Goal: Check status

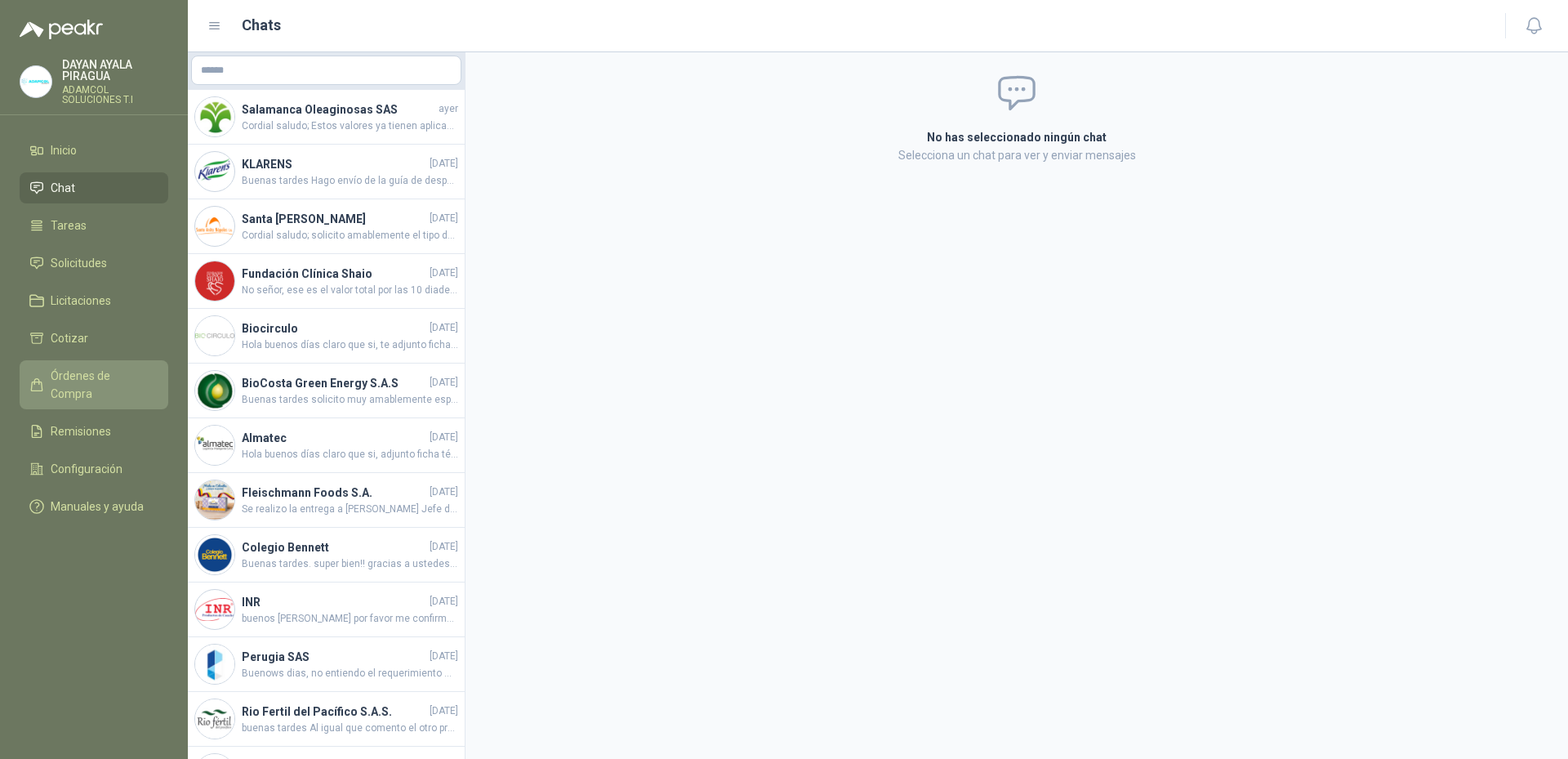
click at [79, 375] on span "Órdenes de Compra" at bounding box center [102, 385] width 102 height 36
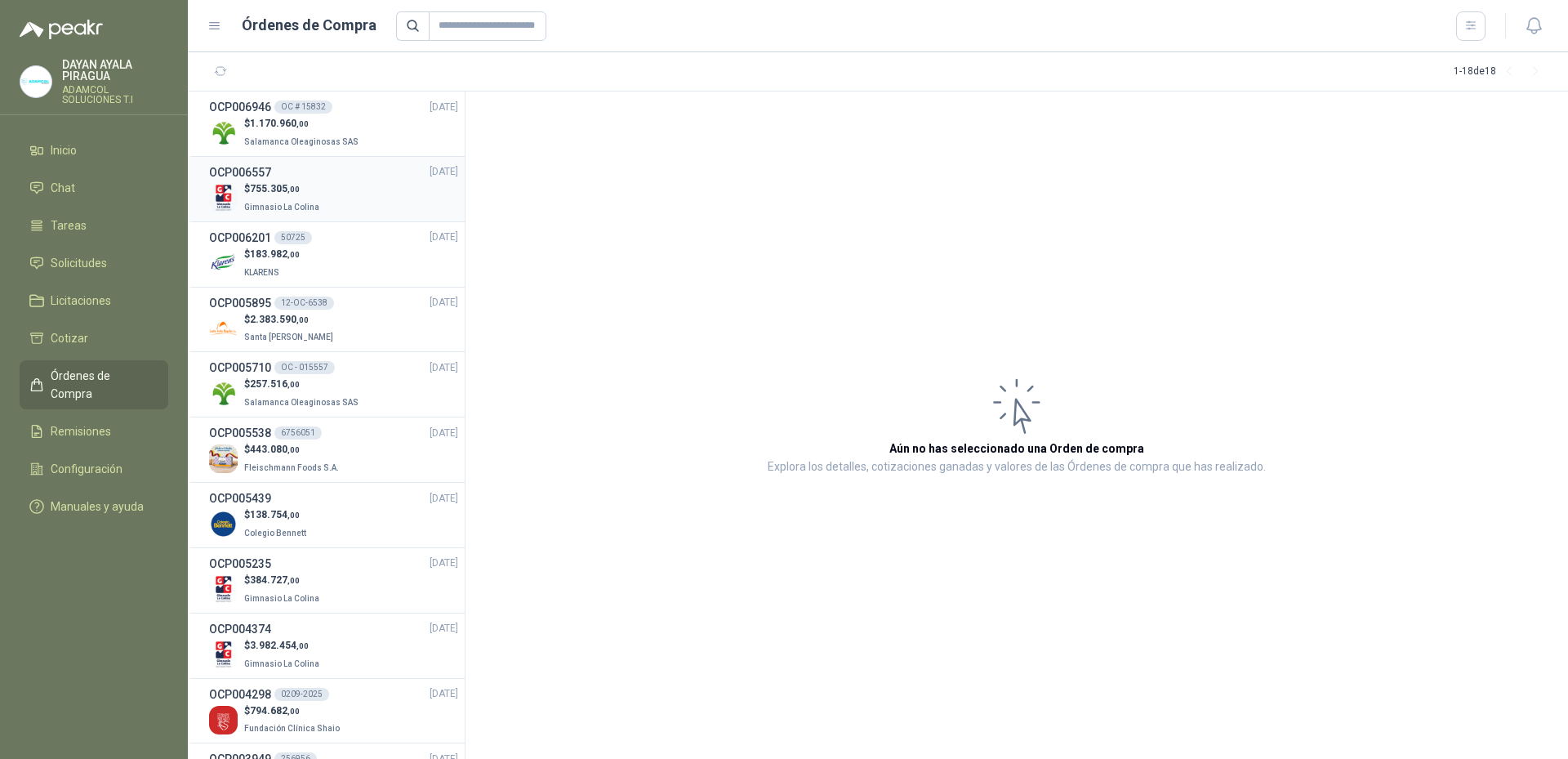
click at [286, 159] on li "OCP006557 [DATE] $ 755.305 ,00 Gimnasio La Colina" at bounding box center [326, 189] width 277 height 66
click at [303, 142] on span "Salamanca Oleaginosas SAS" at bounding box center [301, 142] width 114 height 9
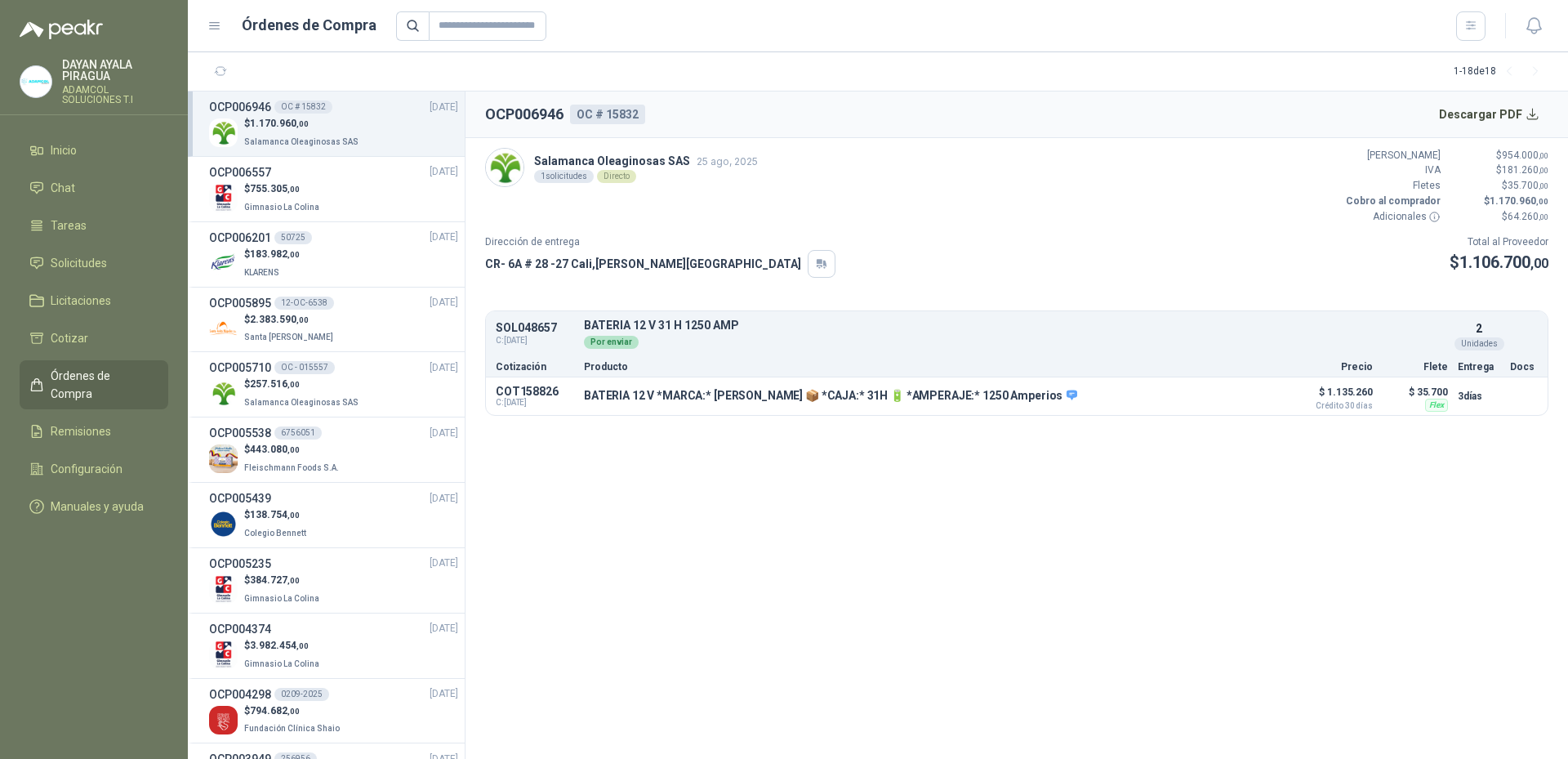
click at [1038, 529] on section "OCP006946 OC # 15832 Descargar PDF Salamanca Oleaginosas SAS 25 ago, 2025 1 sol…" at bounding box center [1016, 425] width 1102 height 667
drag, startPoint x: 1045, startPoint y: 666, endPoint x: 1053, endPoint y: 674, distance: 11.3
click at [1045, 666] on section "OCP006946 OC # 15832 Descargar PDF Salamanca Oleaginosas SAS 25 ago, 2025 1 sol…" at bounding box center [1016, 425] width 1102 height 667
drag, startPoint x: 847, startPoint y: 582, endPoint x: 651, endPoint y: 525, distance: 204.1
click at [847, 582] on section "OCP006946 OC # 15832 Descargar PDF Salamanca Oleaginosas SAS 25 ago, 2025 1 sol…" at bounding box center [1016, 425] width 1102 height 667
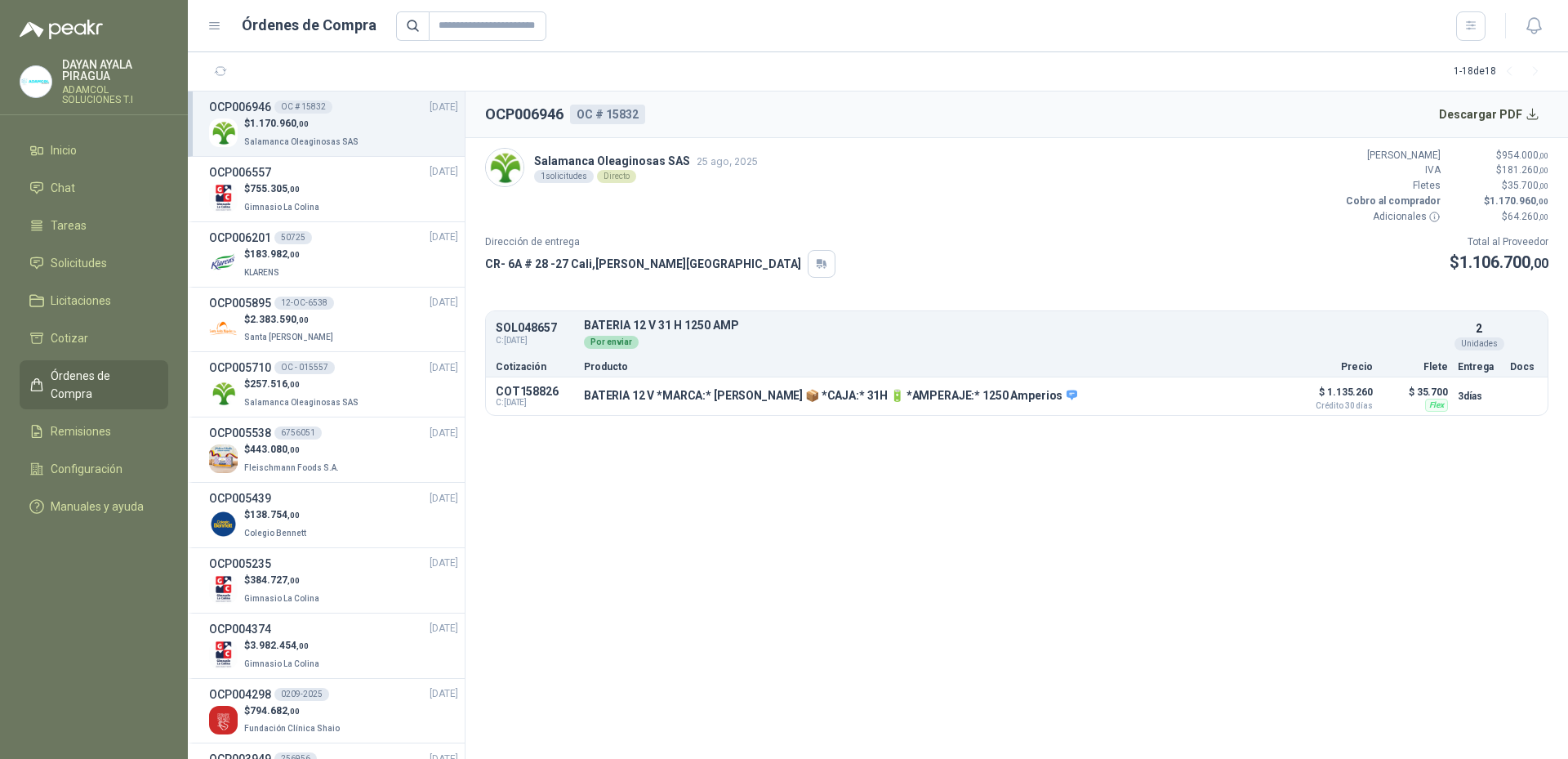
click at [1114, 649] on section "OCP006946 OC # 15832 Descargar PDF Salamanca Oleaginosas SAS 25 ago, 2025 1 sol…" at bounding box center [1016, 425] width 1102 height 667
